Goal: Information Seeking & Learning: Find specific fact

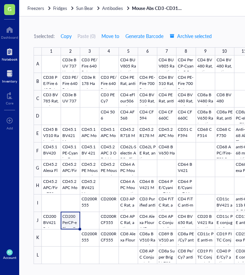
click at [8, 51] on div at bounding box center [10, 51] width 16 height 11
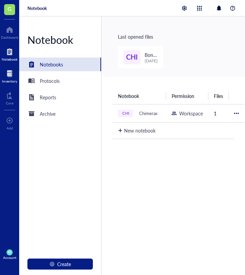
click at [12, 76] on div at bounding box center [9, 73] width 15 height 11
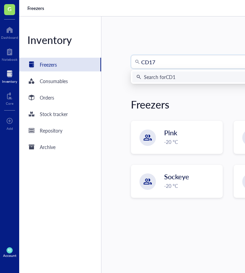
type input "CD177"
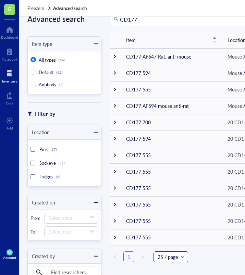
scroll to position [9, 0]
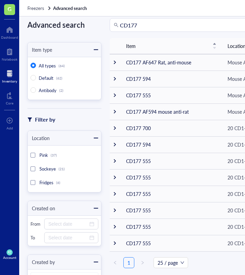
click at [143, 25] on input "CD177" at bounding box center [195, 25] width 150 height 13
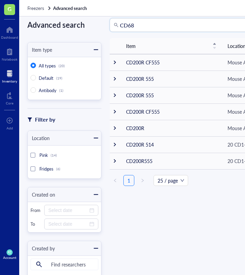
type input "CD68"
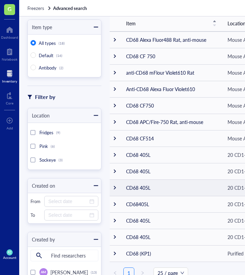
scroll to position [32, 0]
